Goal: Task Accomplishment & Management: Manage account settings

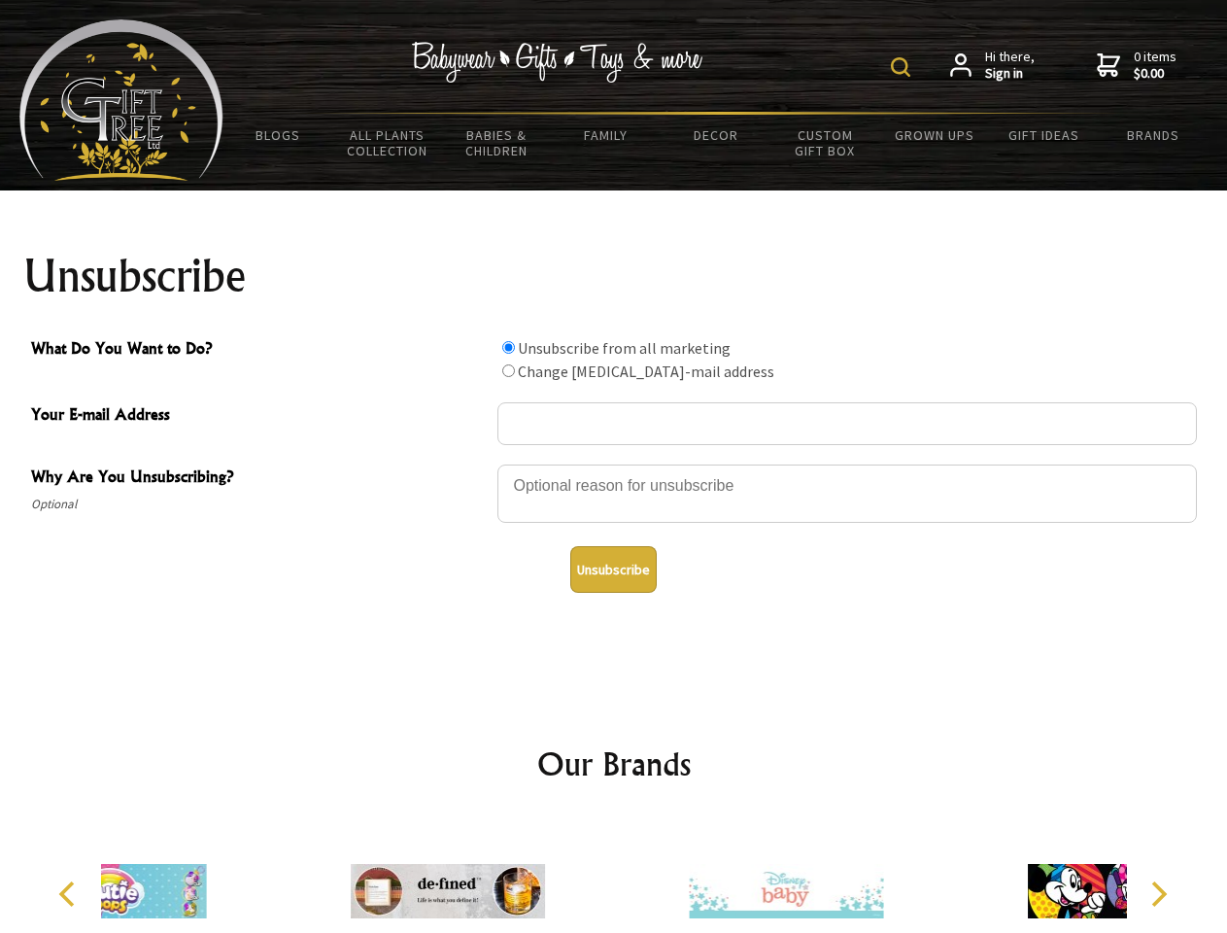
click at [904, 67] on img at bounding box center [900, 66] width 19 height 19
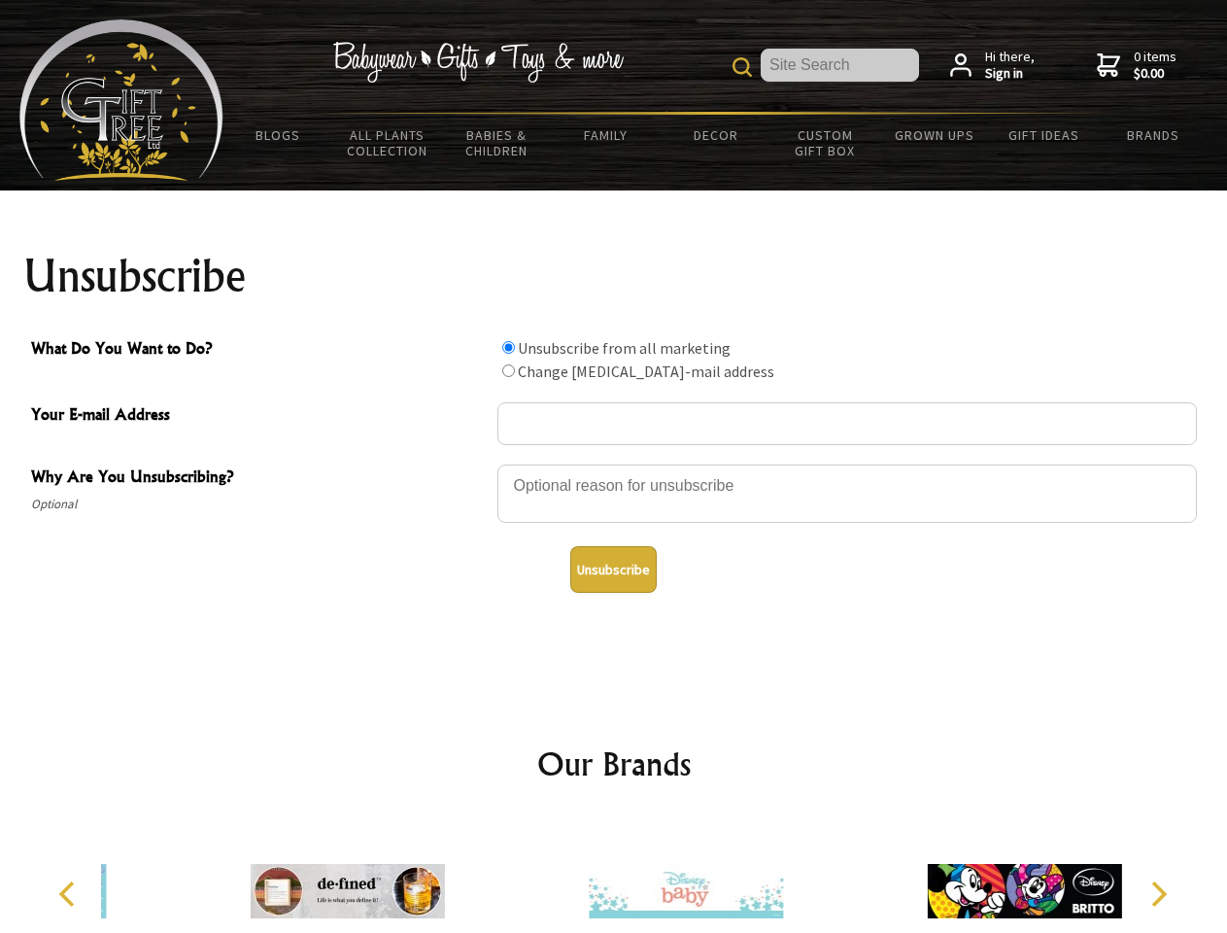
click at [614, 464] on div at bounding box center [848, 497] width 700 height 68
click at [508, 347] on input "What Do You Want to Do?" at bounding box center [508, 347] width 13 height 13
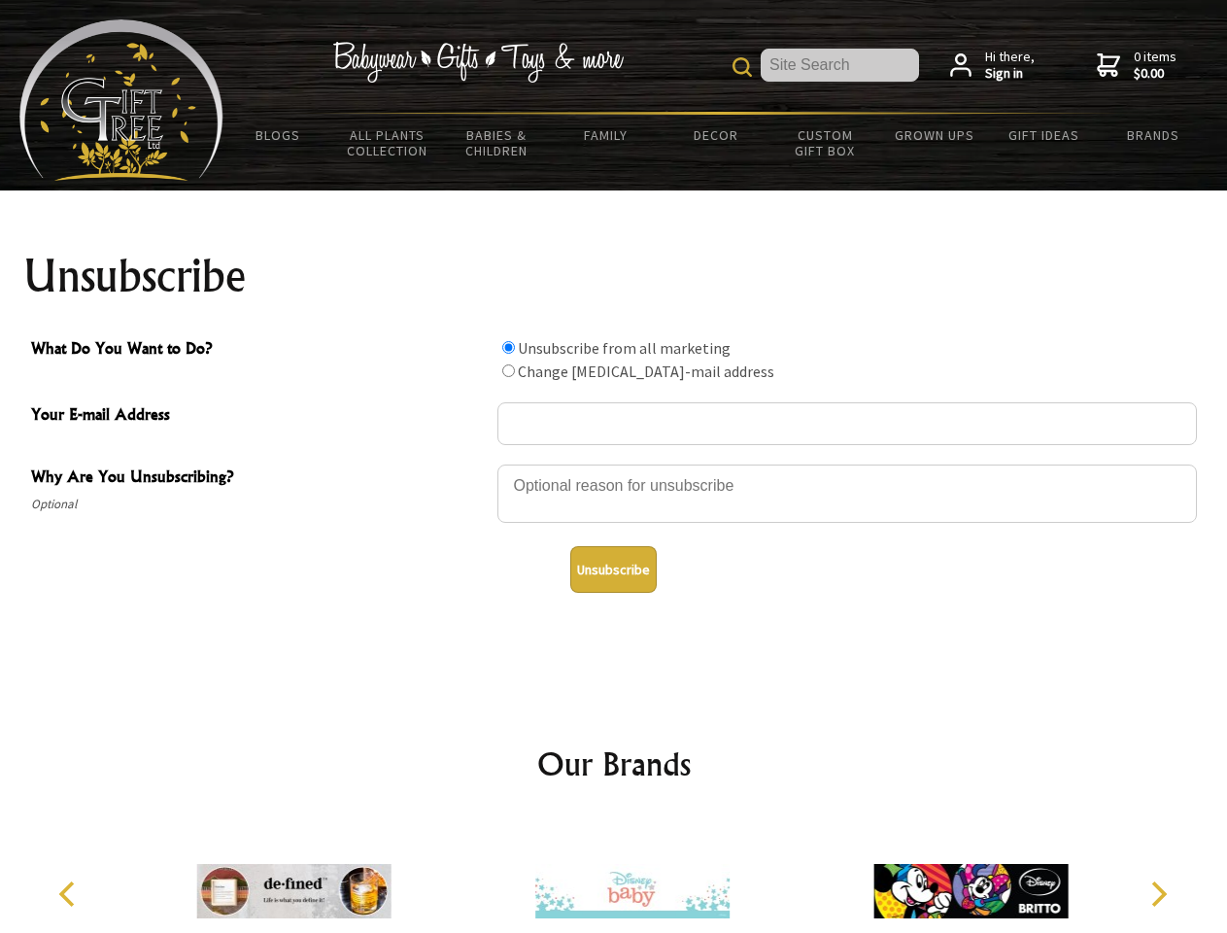
click at [508, 370] on input "What Do You Want to Do?" at bounding box center [508, 370] width 13 height 13
radio input "true"
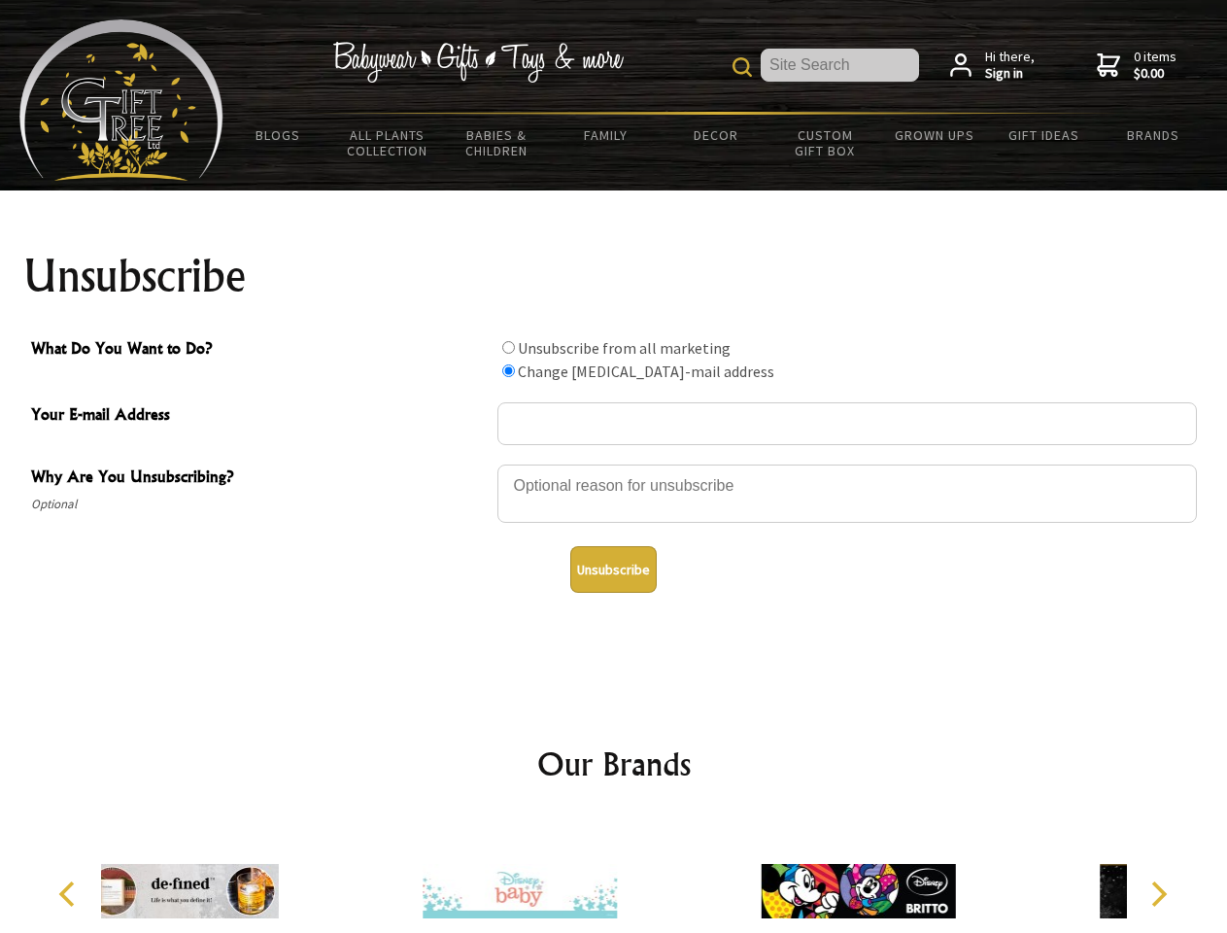
click at [613, 569] on button "Unsubscribe" at bounding box center [613, 569] width 86 height 47
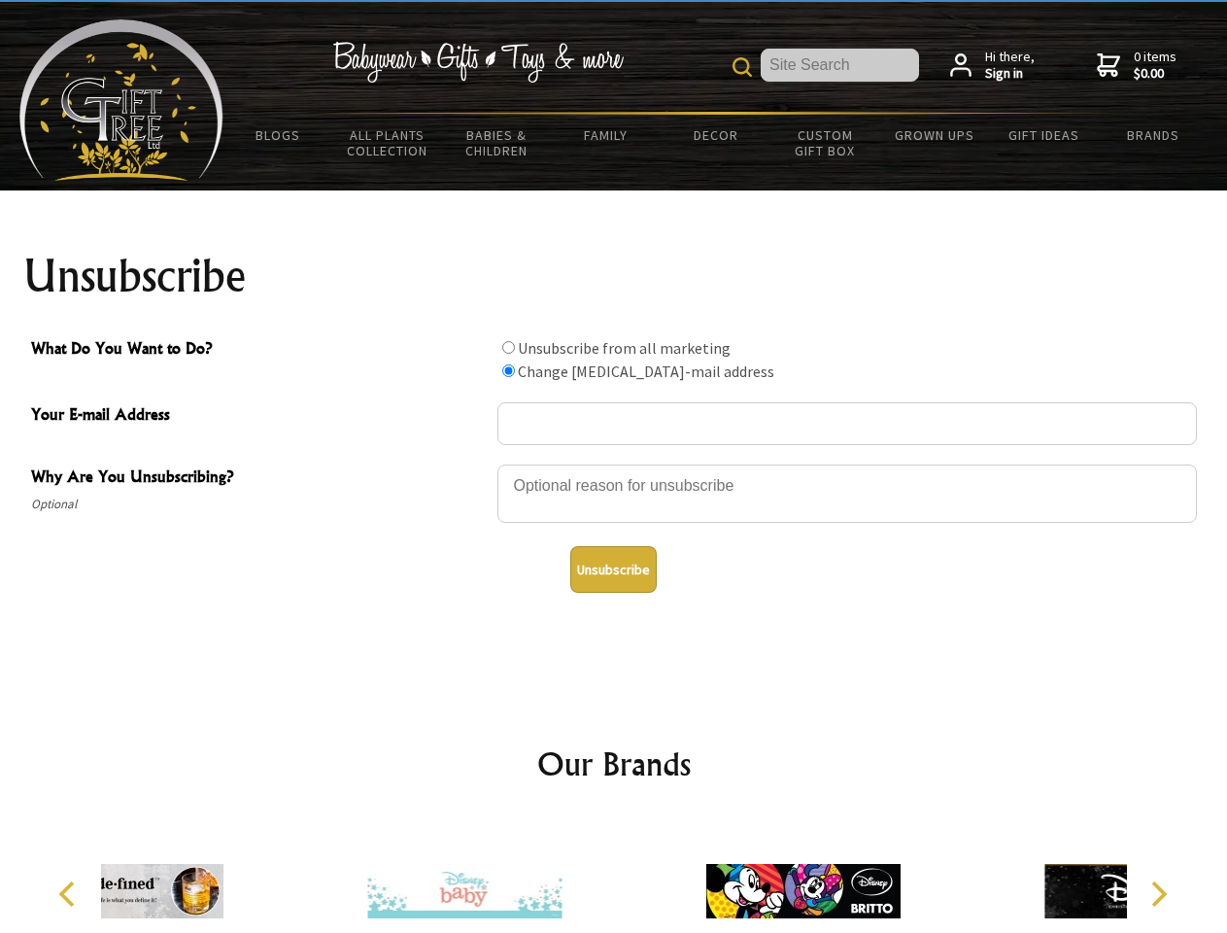
click at [634, 876] on div at bounding box center [803, 894] width 338 height 152
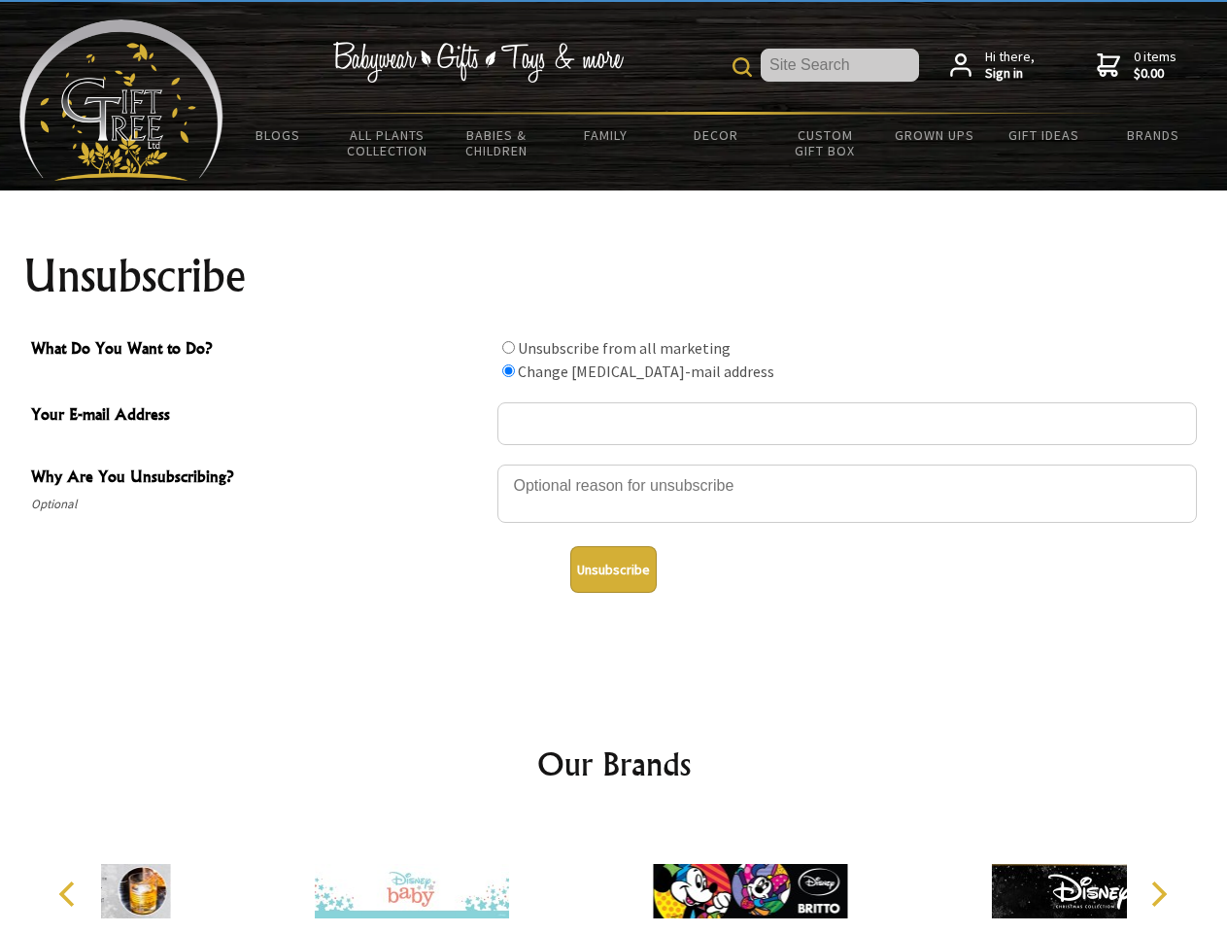
click at [70, 894] on icon "Previous" at bounding box center [68, 893] width 25 height 25
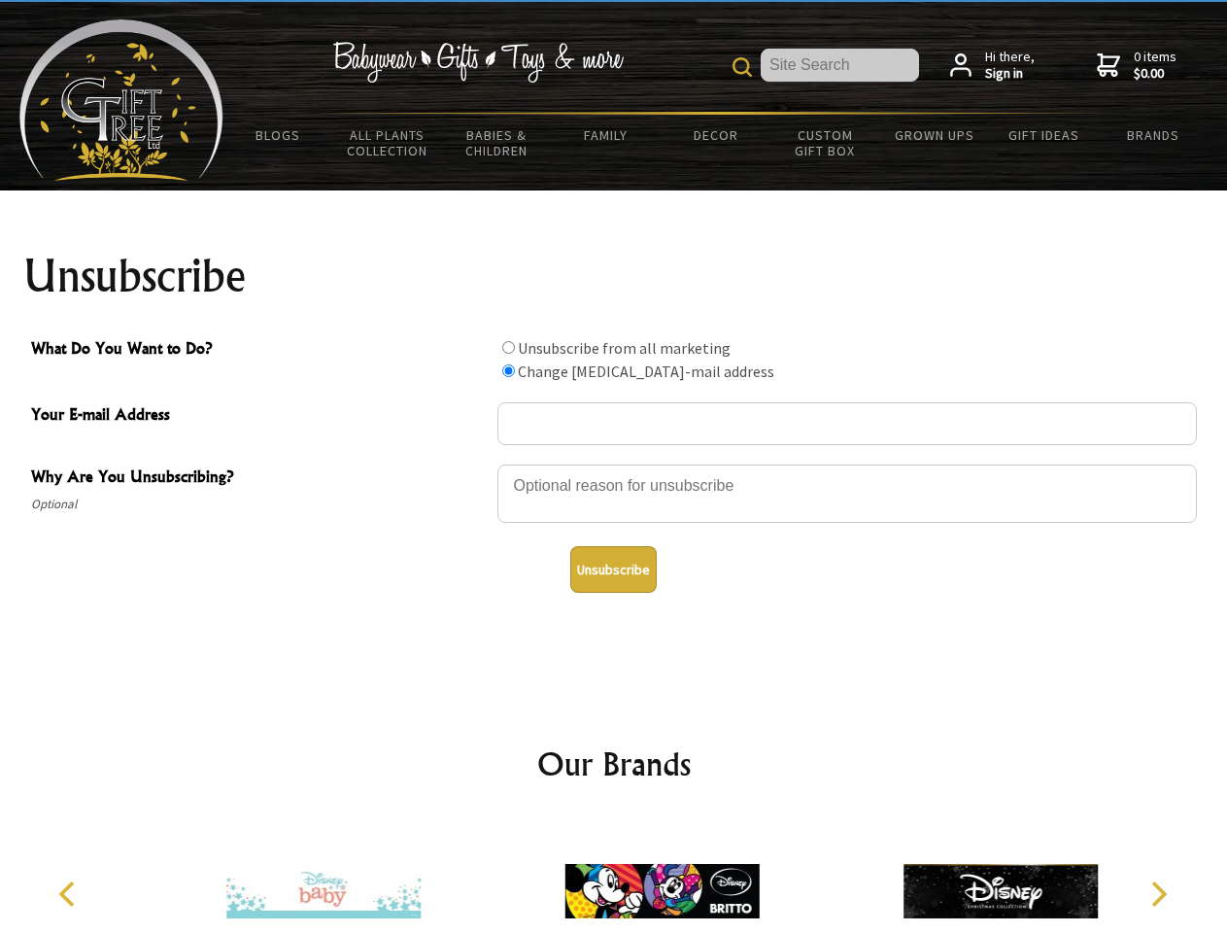
click at [1158, 894] on icon "Next" at bounding box center [1157, 893] width 25 height 25
